Goal: Navigation & Orientation: Find specific page/section

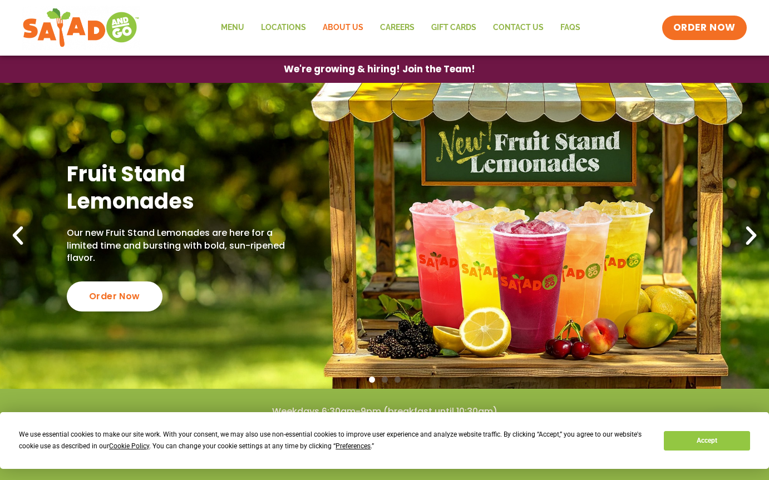
click at [344, 27] on link "About Us" at bounding box center [342, 28] width 57 height 26
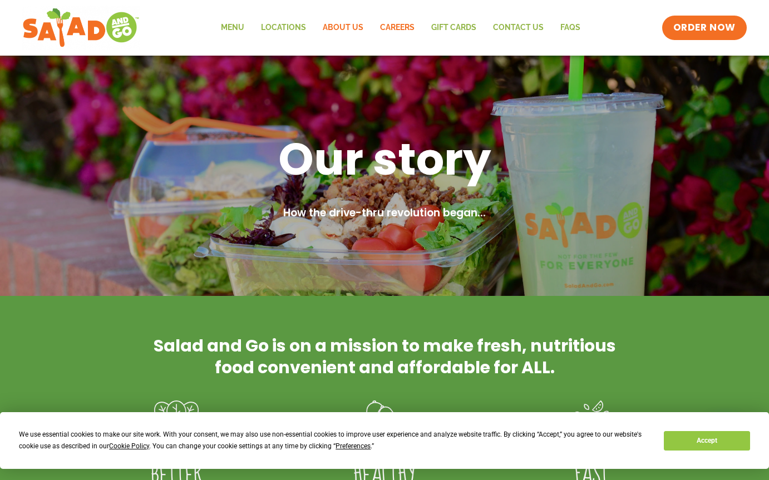
click at [386, 29] on link "Careers" at bounding box center [397, 28] width 51 height 26
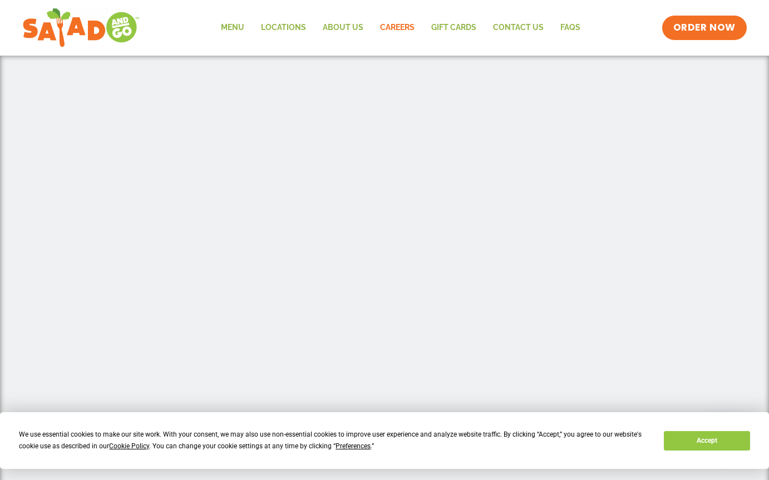
scroll to position [359, 0]
click at [681, 443] on button "Accept" at bounding box center [707, 440] width 86 height 19
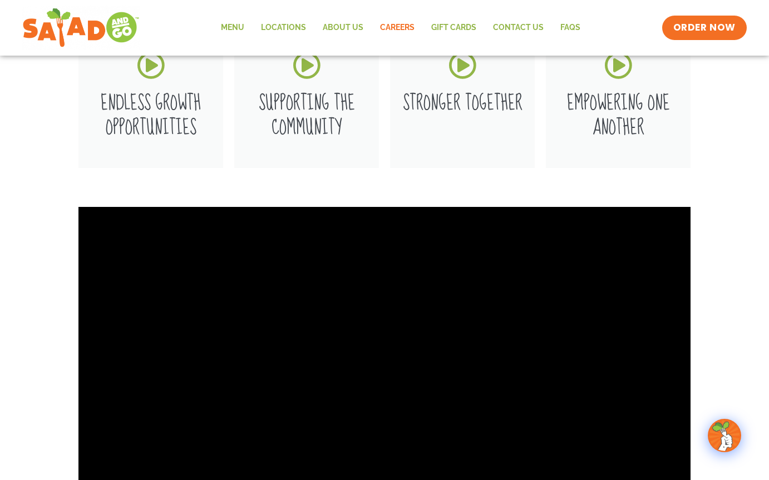
scroll to position [2010, 0]
